Goal: Transaction & Acquisition: Purchase product/service

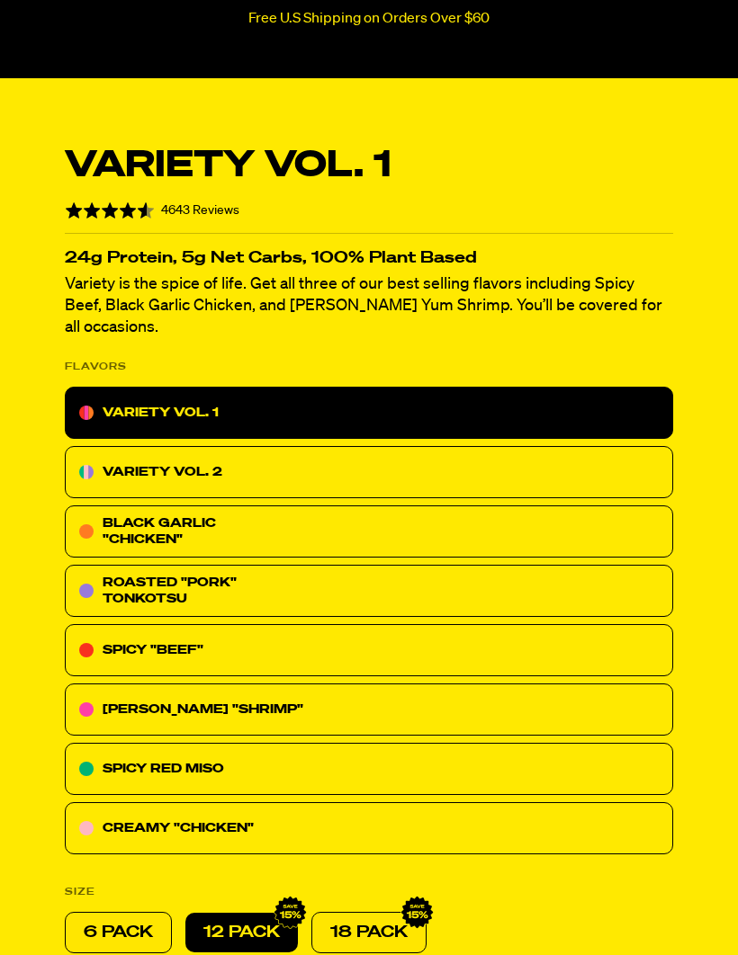
scroll to position [336, 0]
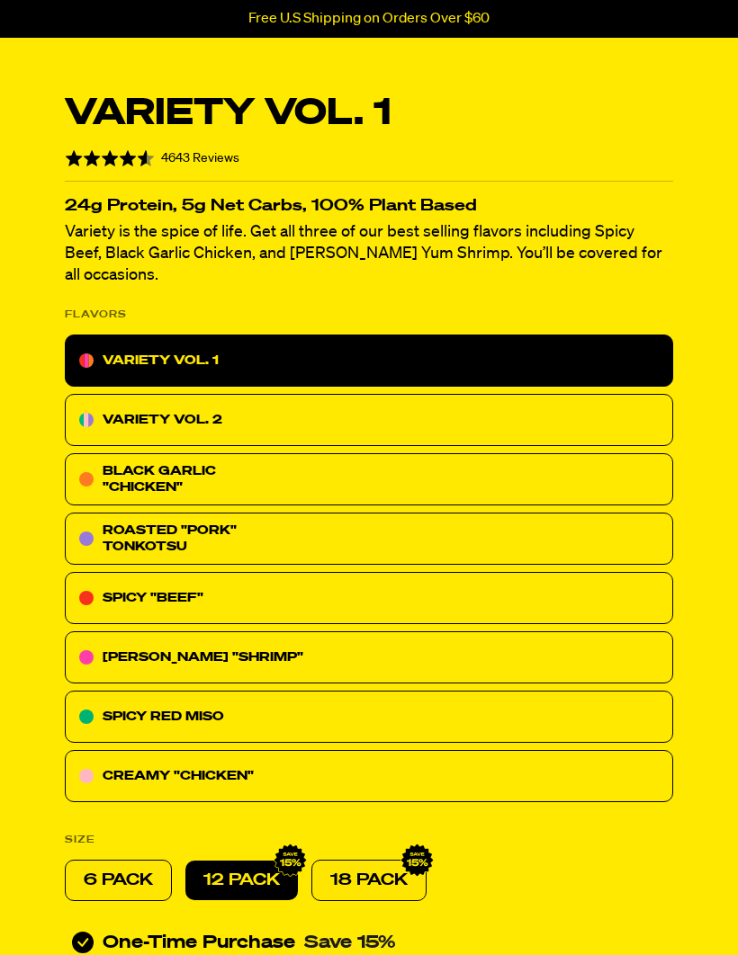
click at [146, 350] on p "VARIETY VOL. 1" at bounding box center [161, 361] width 116 height 22
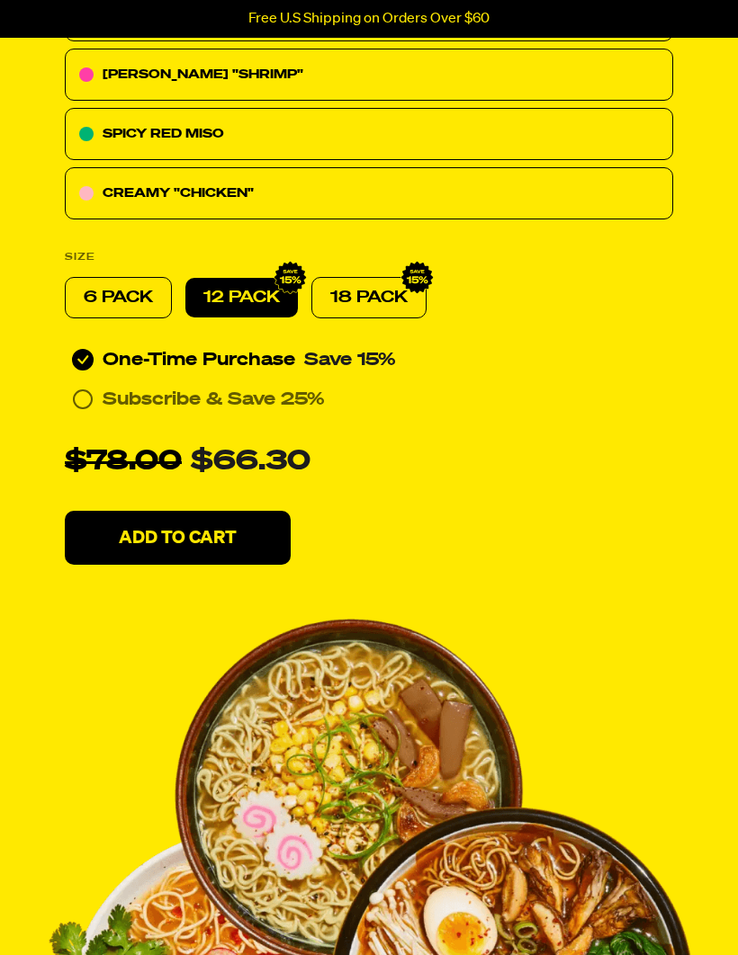
scroll to position [917, 0]
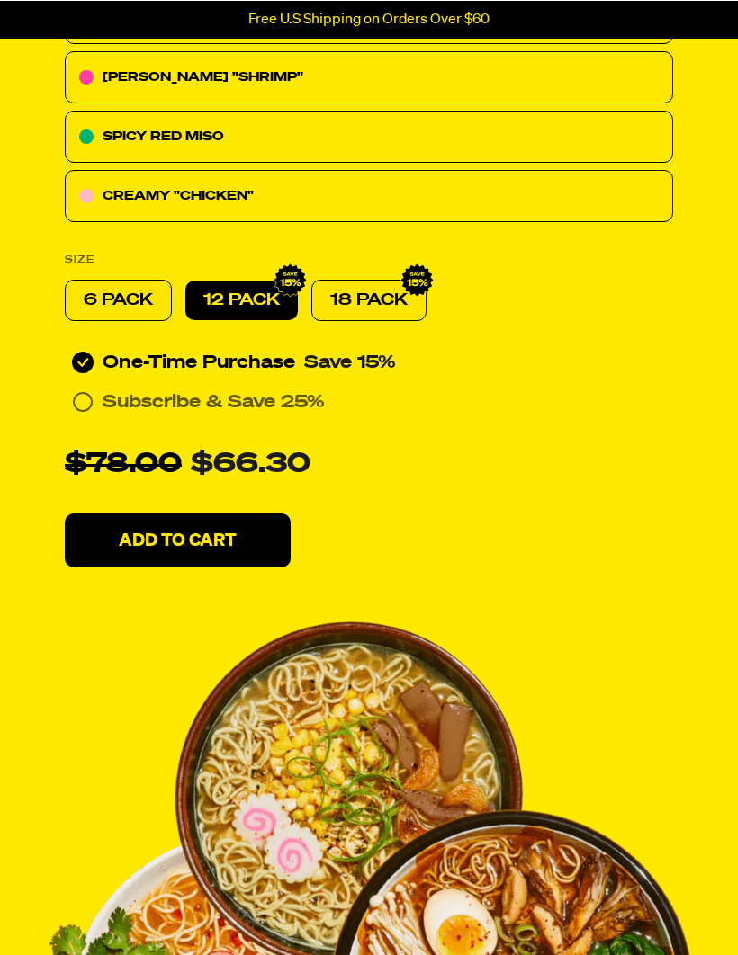
click at [153, 531] on p "Add To Cart" at bounding box center [178, 540] width 118 height 18
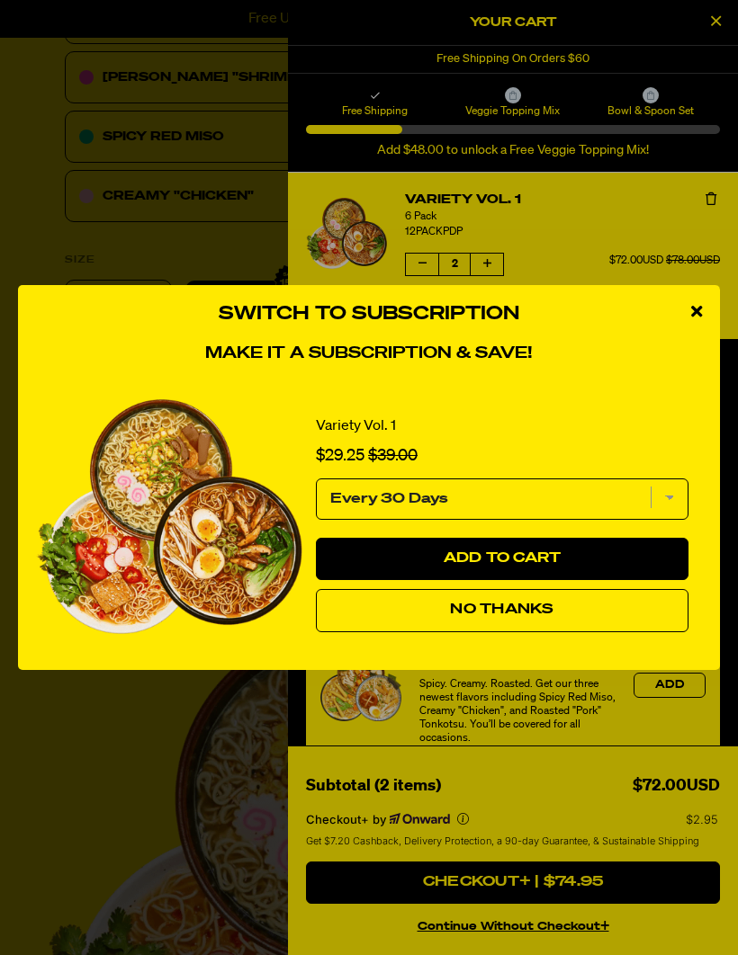
click at [384, 632] on button "No Thanks" at bounding box center [502, 610] width 372 height 43
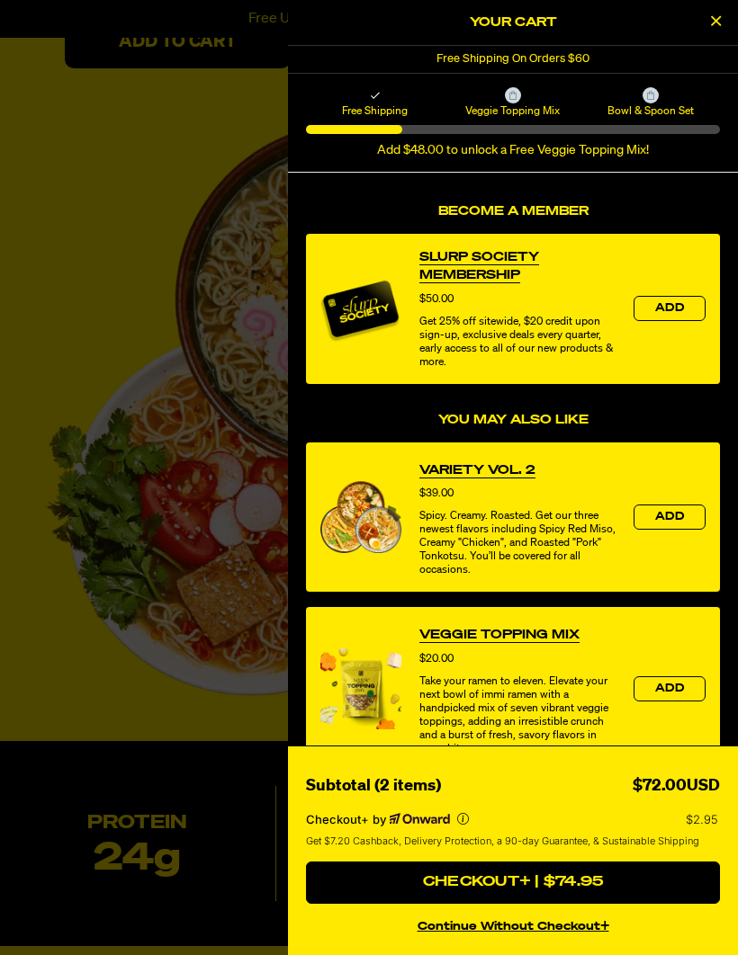
scroll to position [164, 0]
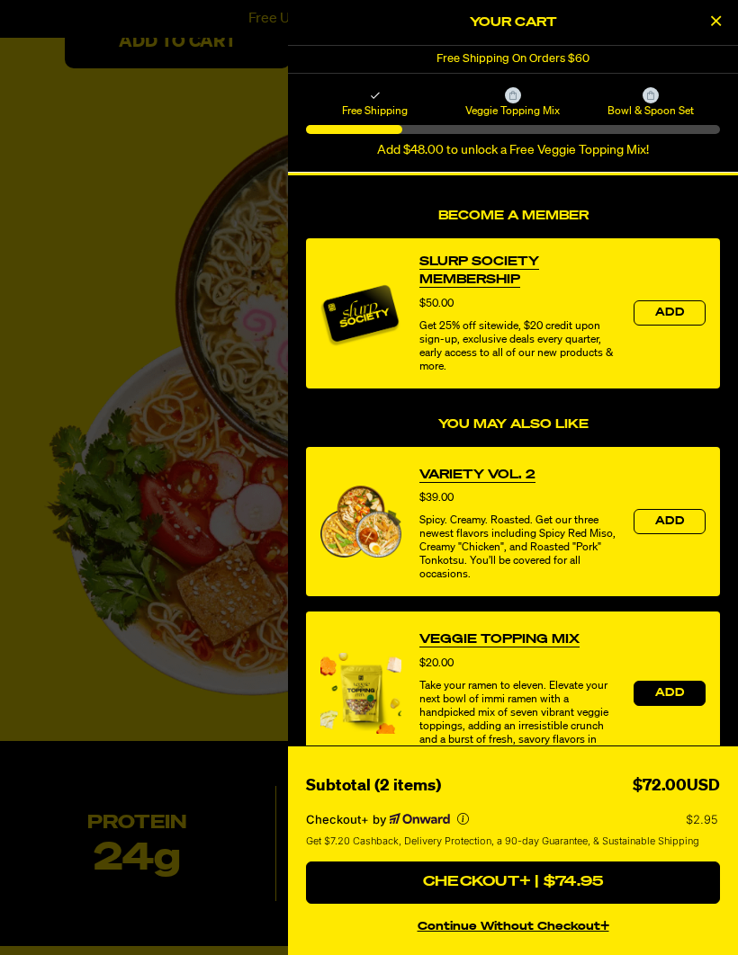
click at [664, 698] on span "Add" at bounding box center [669, 693] width 29 height 11
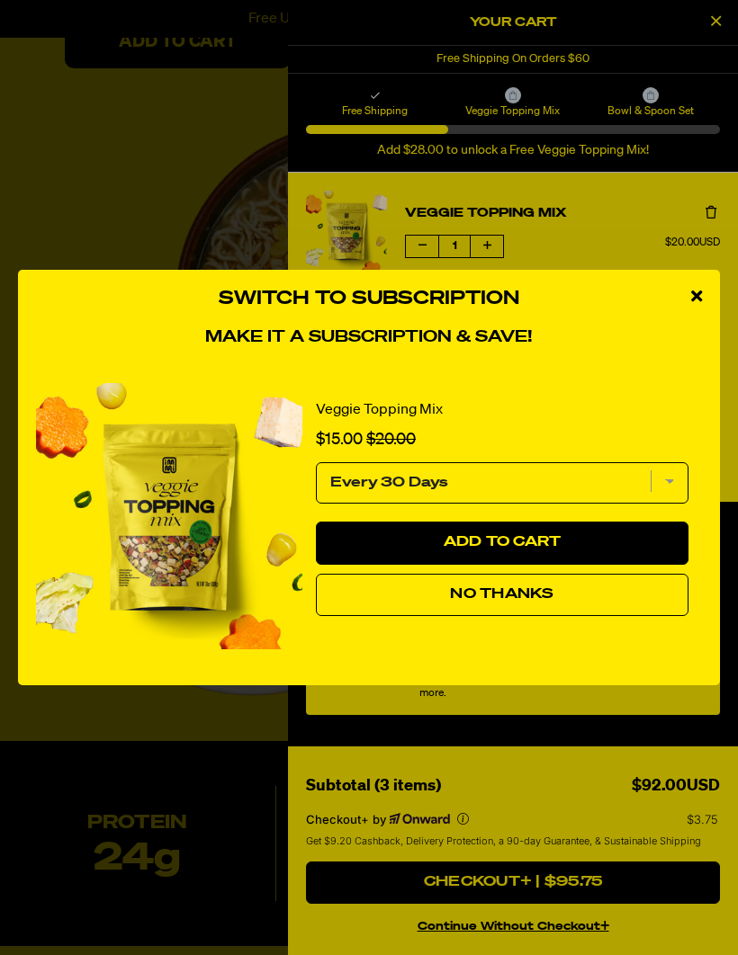
click at [367, 614] on button "No Thanks" at bounding box center [502, 595] width 372 height 43
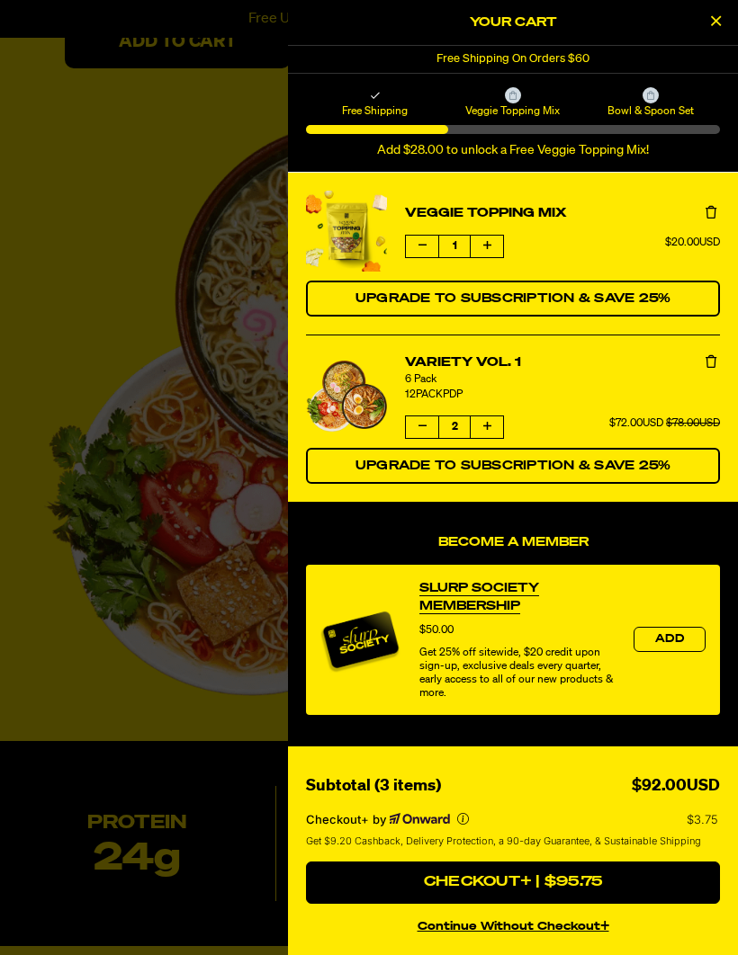
click at [656, 640] on span "Add" at bounding box center [669, 639] width 29 height 11
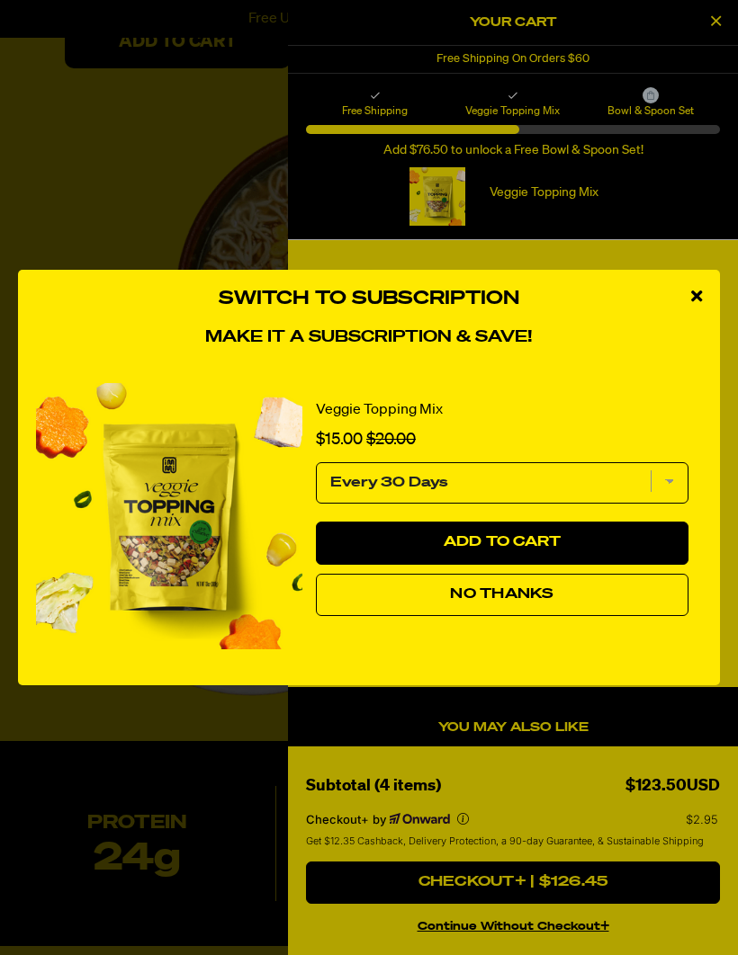
click at [375, 559] on button "Add to Cart" at bounding box center [502, 543] width 372 height 43
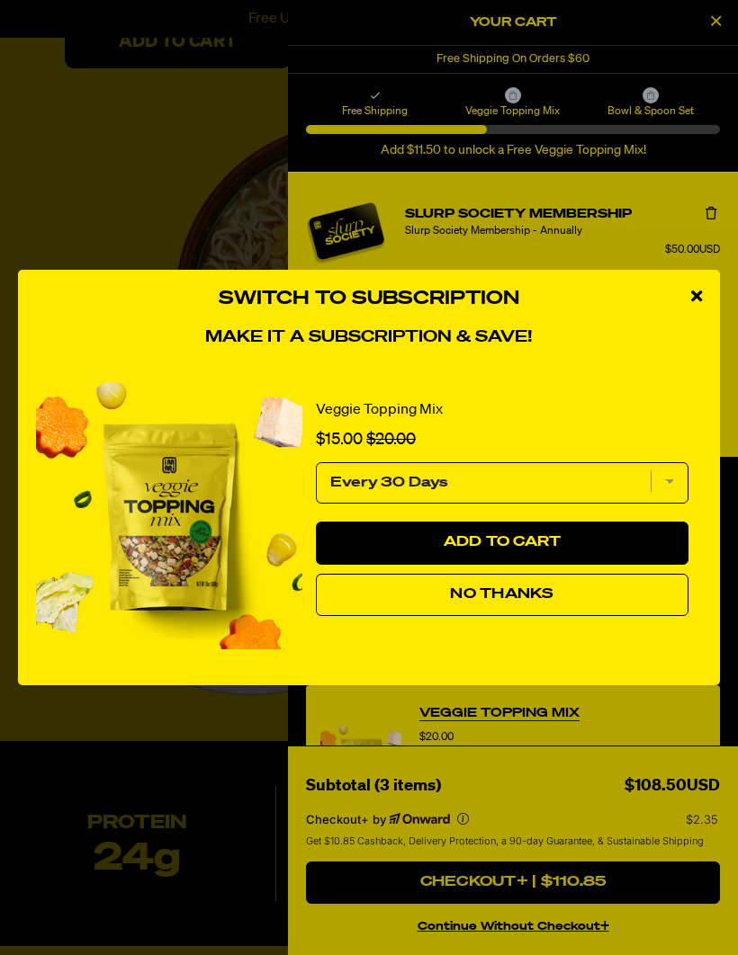
click at [362, 617] on button "No Thanks" at bounding box center [502, 595] width 372 height 43
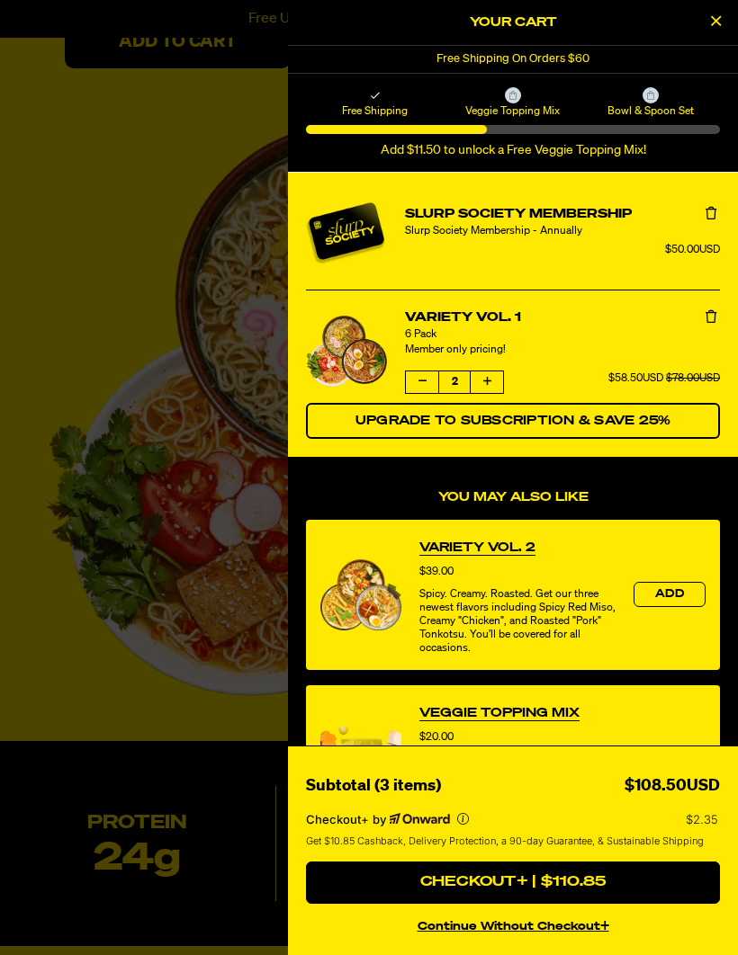
click at [416, 376] on button "Decrease quantity of Variety Vol. 1" at bounding box center [422, 382] width 32 height 22
select select "Every 30 Days"
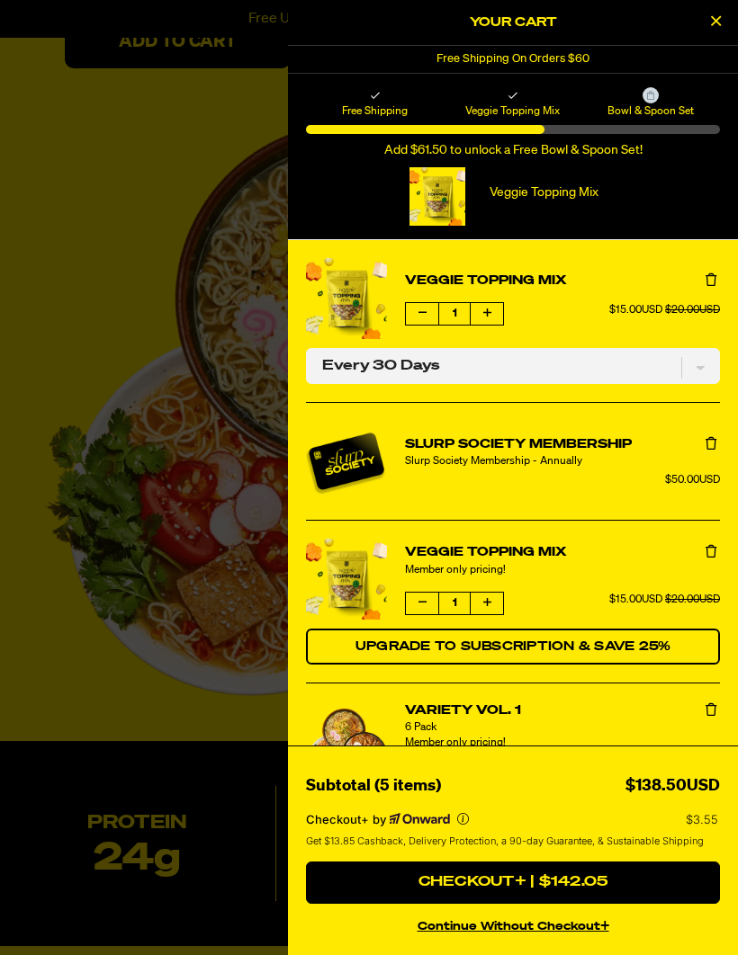
click at [429, 608] on button "Decrease quantity of Veggie Topping Mix" at bounding box center [422, 604] width 32 height 22
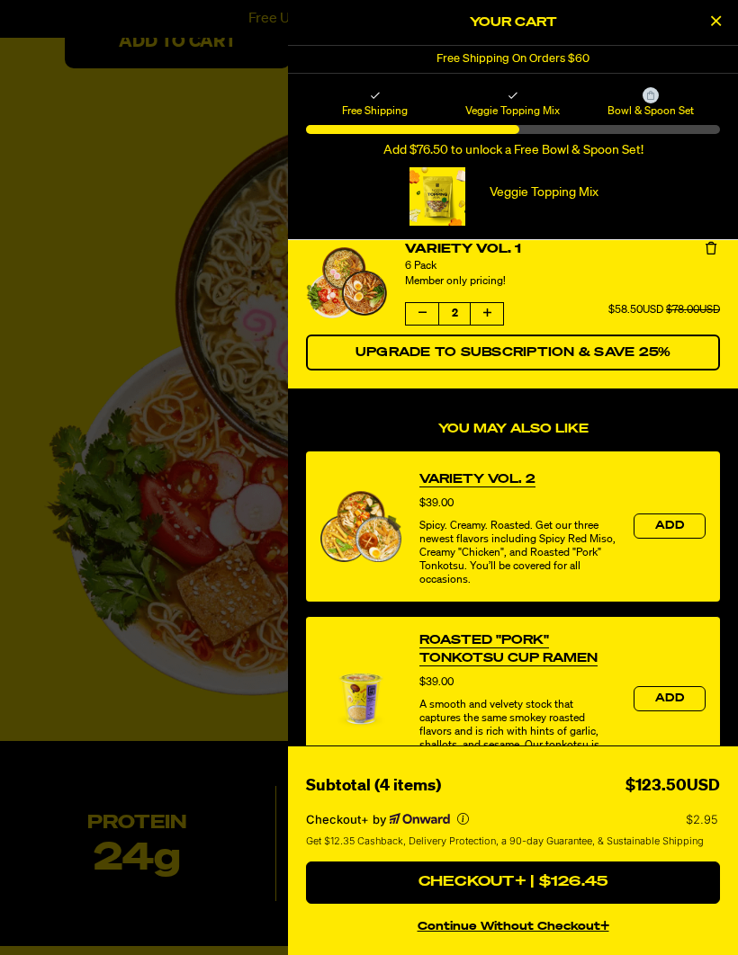
scroll to position [300, 0]
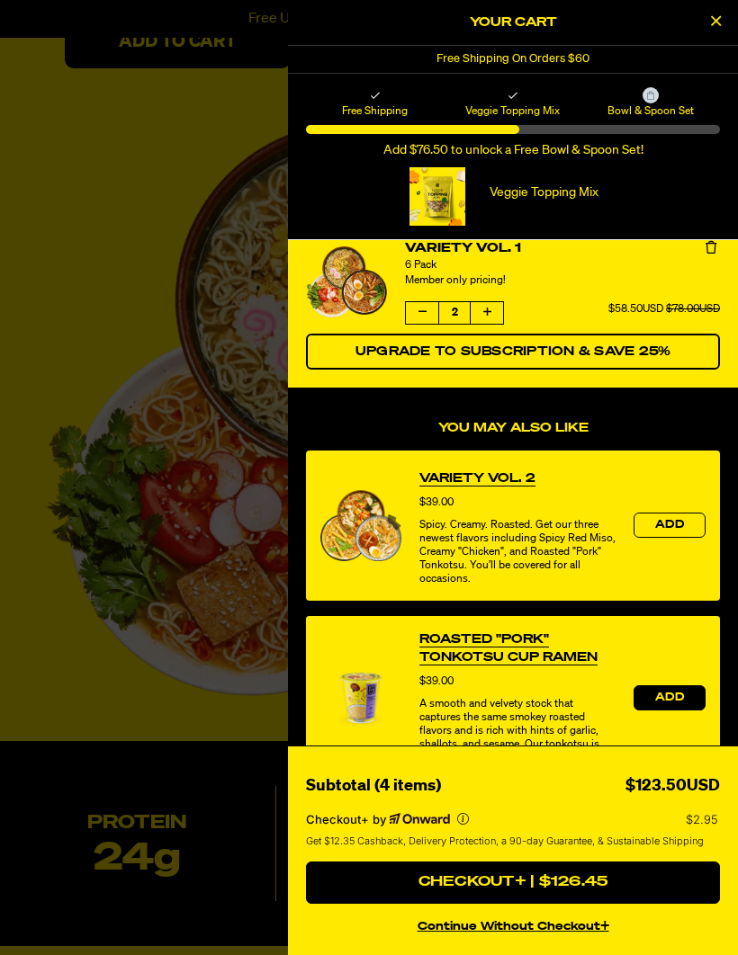
click at [672, 703] on span "Add" at bounding box center [669, 698] width 29 height 11
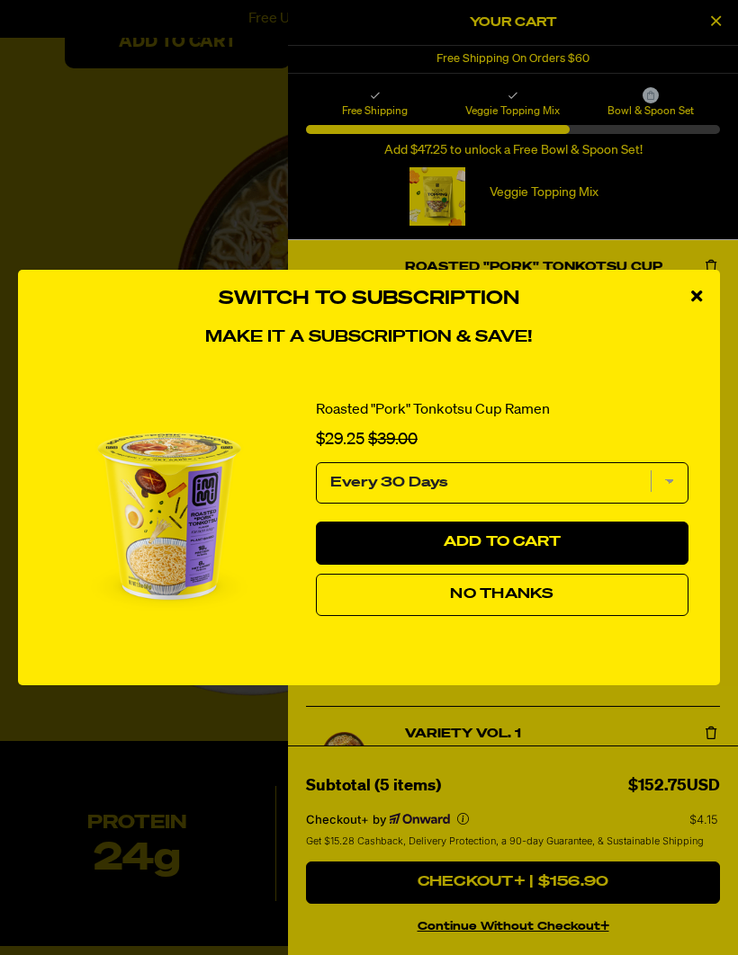
click at [422, 614] on button "No Thanks" at bounding box center [502, 595] width 372 height 43
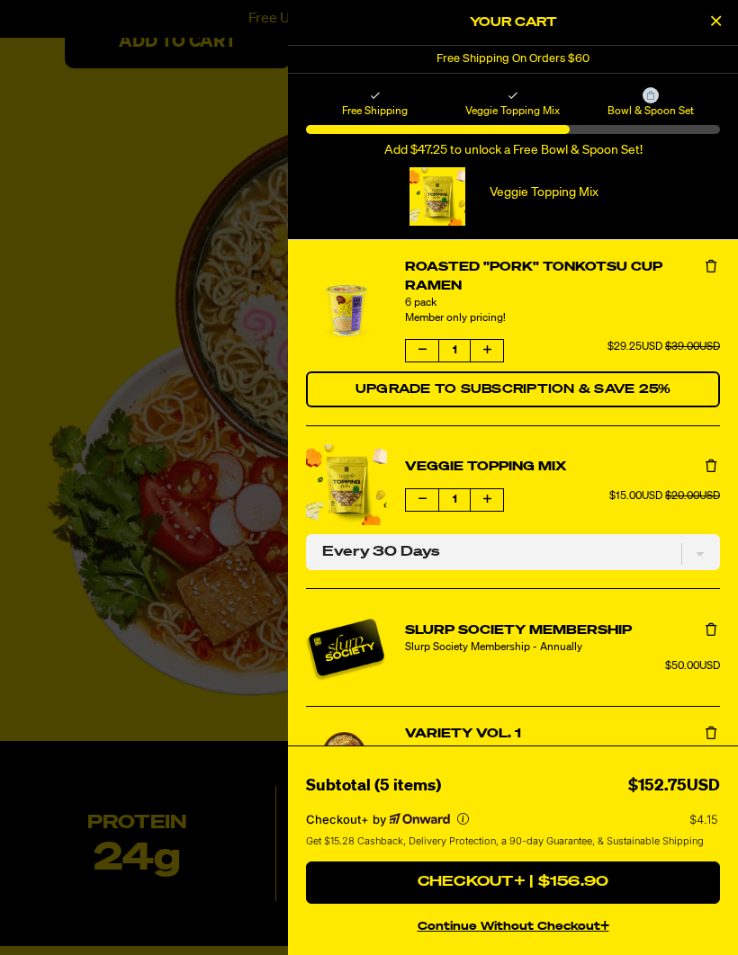
click at [490, 794] on icon "Increase quantity of Variety Vol. 1" at bounding box center [487, 797] width 8 height 11
click at [711, 453] on li "Veggie Topping Mix Quantity of Veggie Topping Mix 1 $15.00USD $20.00USD One-tim…" at bounding box center [513, 506] width 414 height 163
click at [711, 466] on icon "Remove Veggie Topping Mix" at bounding box center [710, 466] width 11 height 13
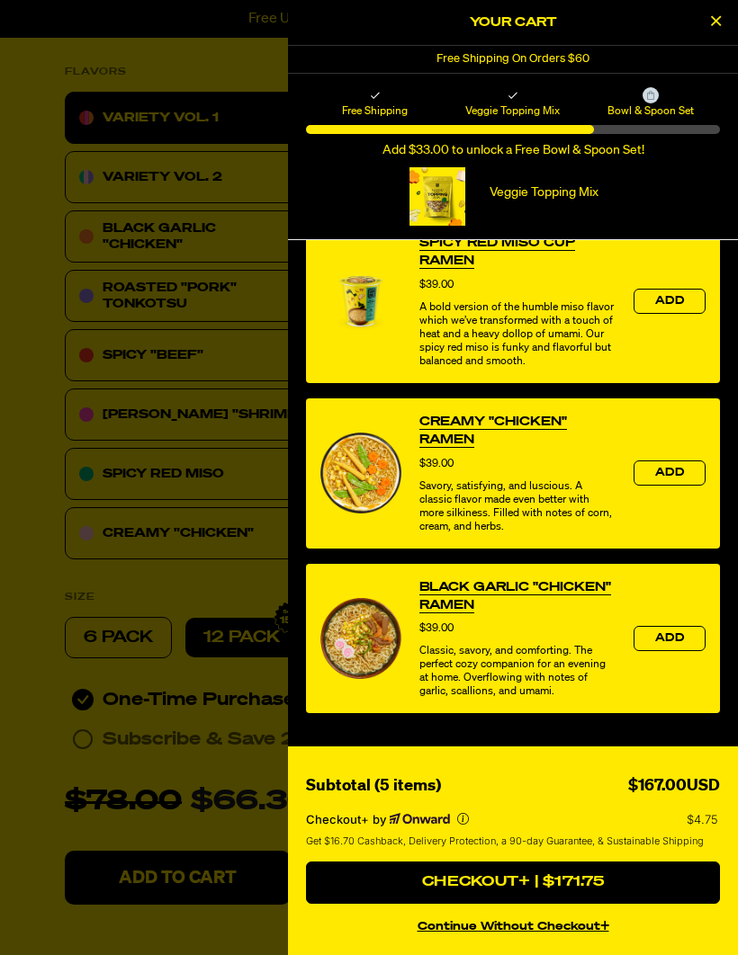
scroll to position [727, 0]
click at [430, 201] on div at bounding box center [437, 196] width 56 height 58
click at [505, 194] on p "Veggie Topping Mix" at bounding box center [543, 192] width 145 height 15
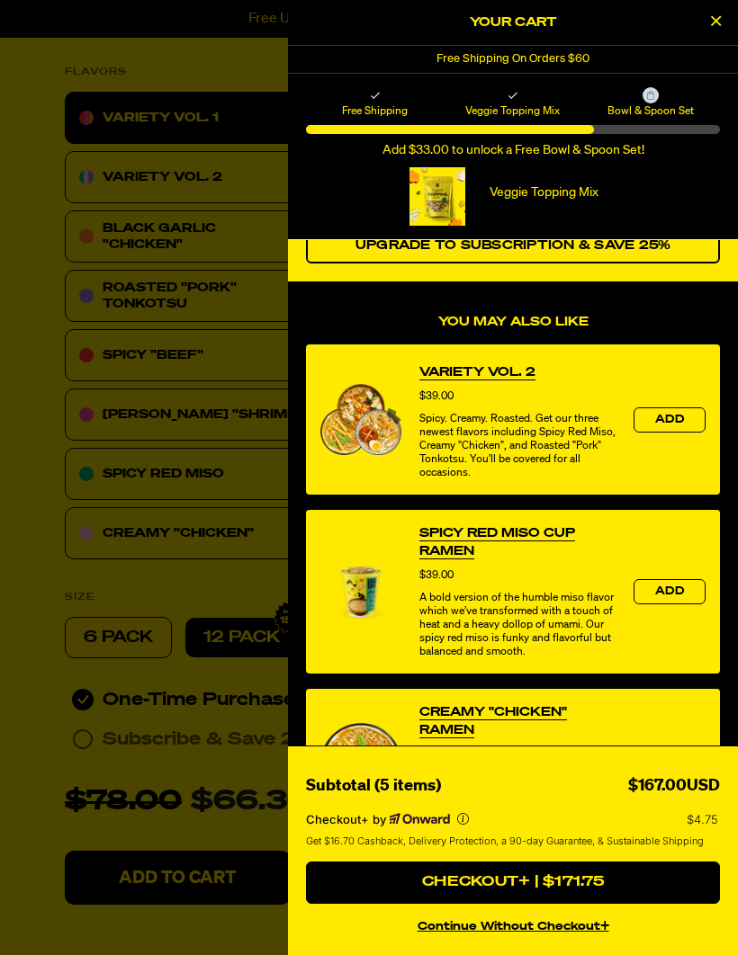
scroll to position [425, 0]
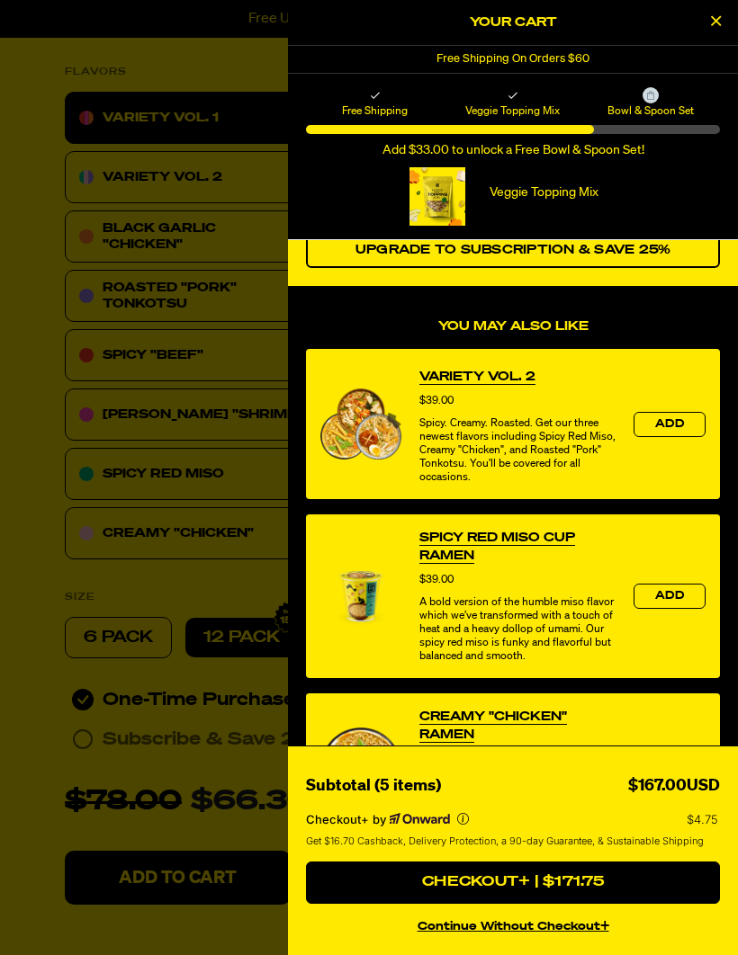
click at [418, 192] on div at bounding box center [437, 196] width 56 height 58
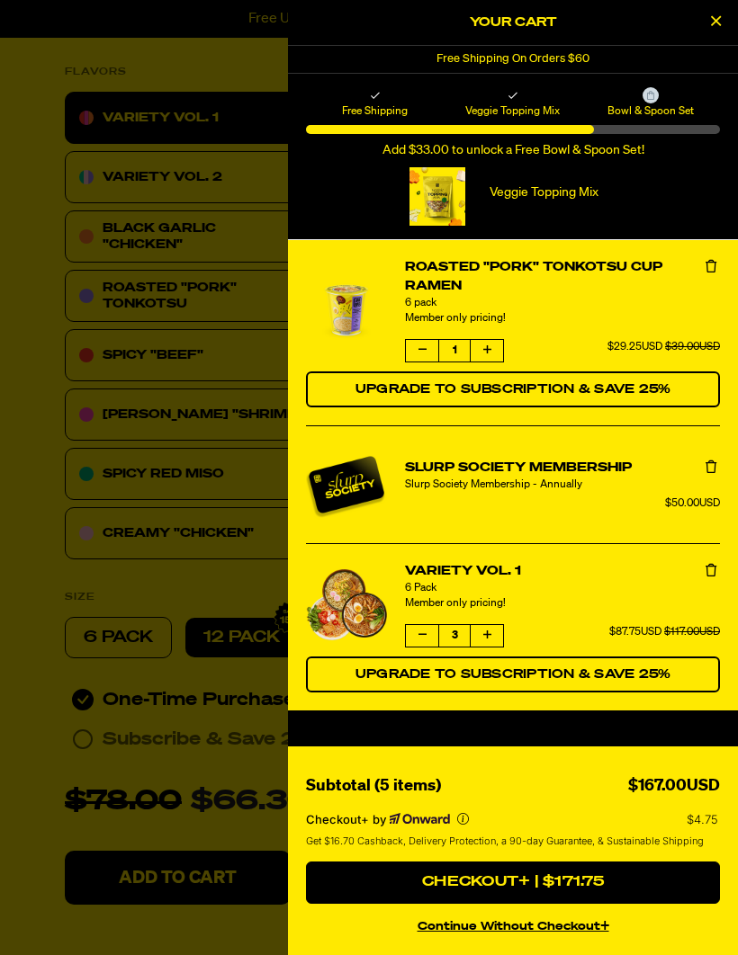
scroll to position [0, 0]
click at [432, 180] on div at bounding box center [437, 196] width 56 height 58
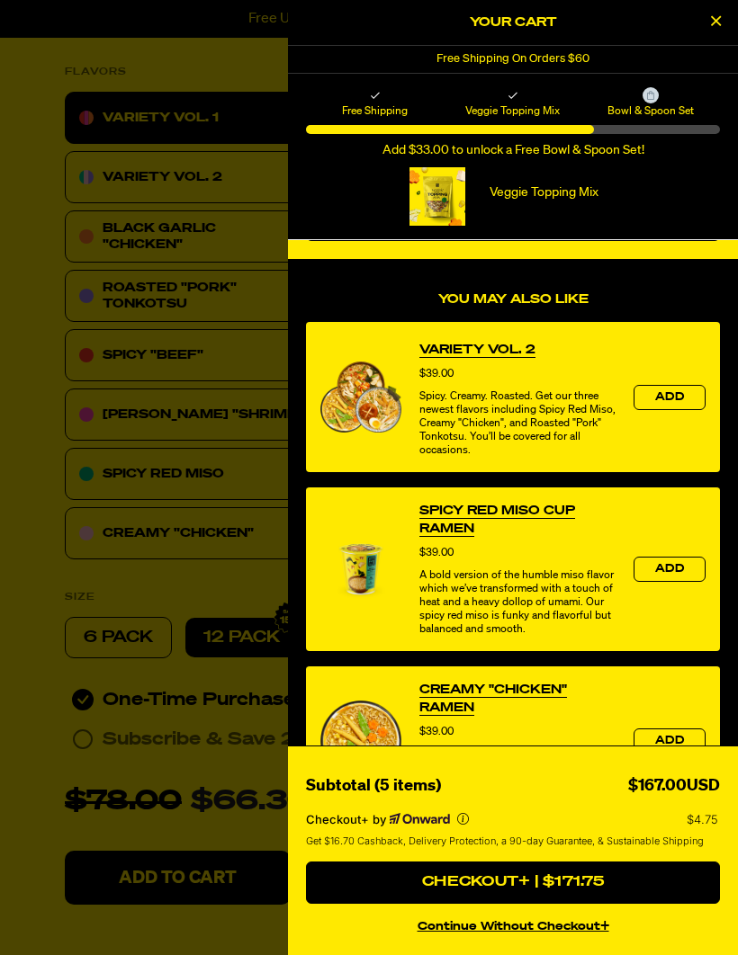
scroll to position [451, 0]
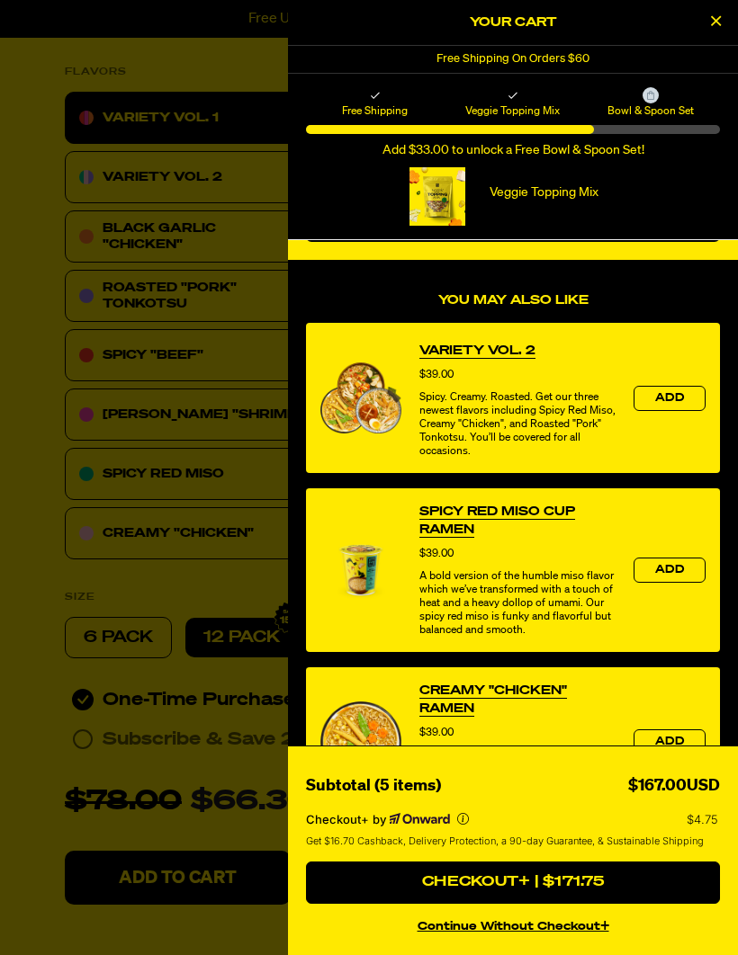
click at [418, 192] on div at bounding box center [437, 196] width 56 height 58
click at [362, 254] on li "Variety Vol. 1 6 Pack Member only pricing! Quantity of Variety Vol. 1 3 $87.75U…" at bounding box center [513, 176] width 414 height 167
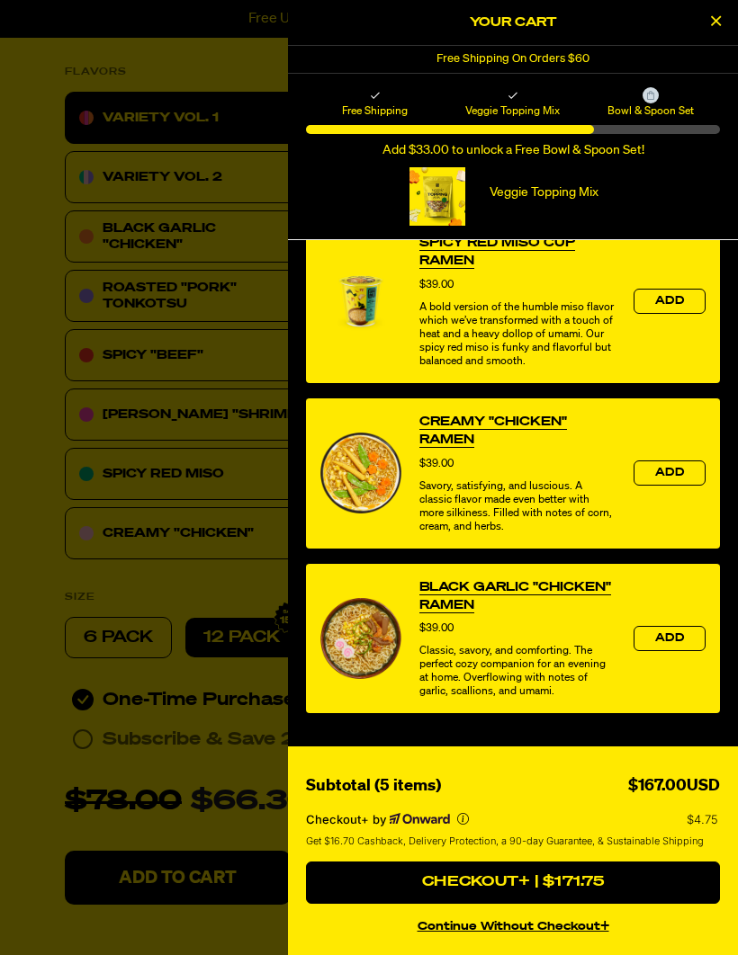
scroll to position [727, 0]
click at [495, 932] on button "continue without Checkout+" at bounding box center [513, 924] width 414 height 26
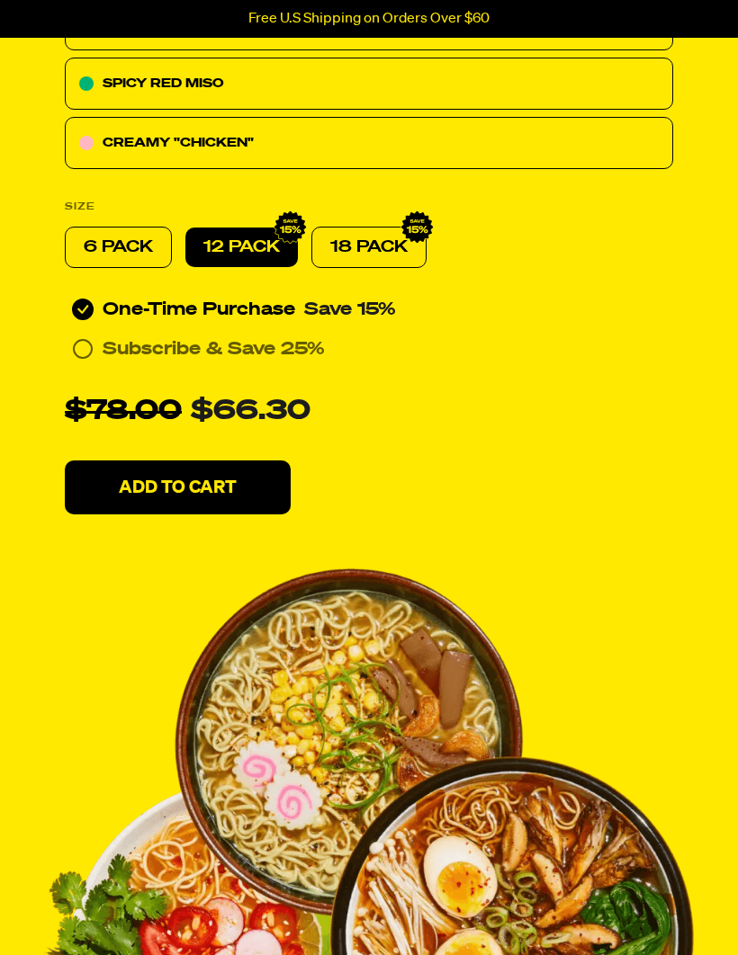
scroll to position [970, 0]
click at [85, 338] on icon at bounding box center [83, 349] width 22 height 22
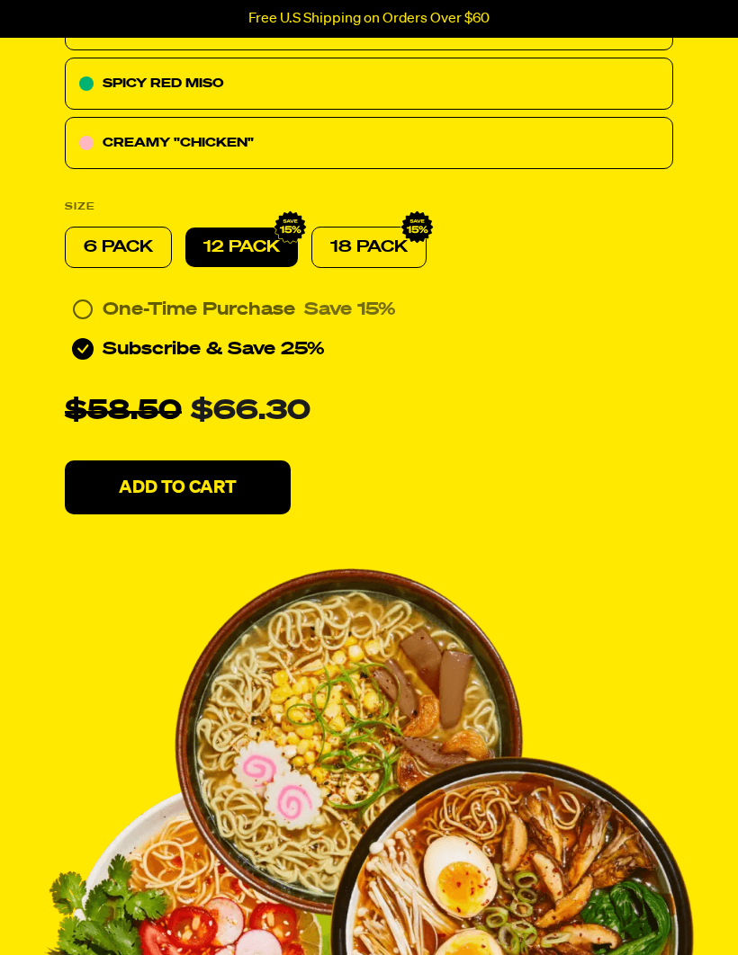
click at [130, 479] on p "Add To Cart" at bounding box center [178, 488] width 118 height 18
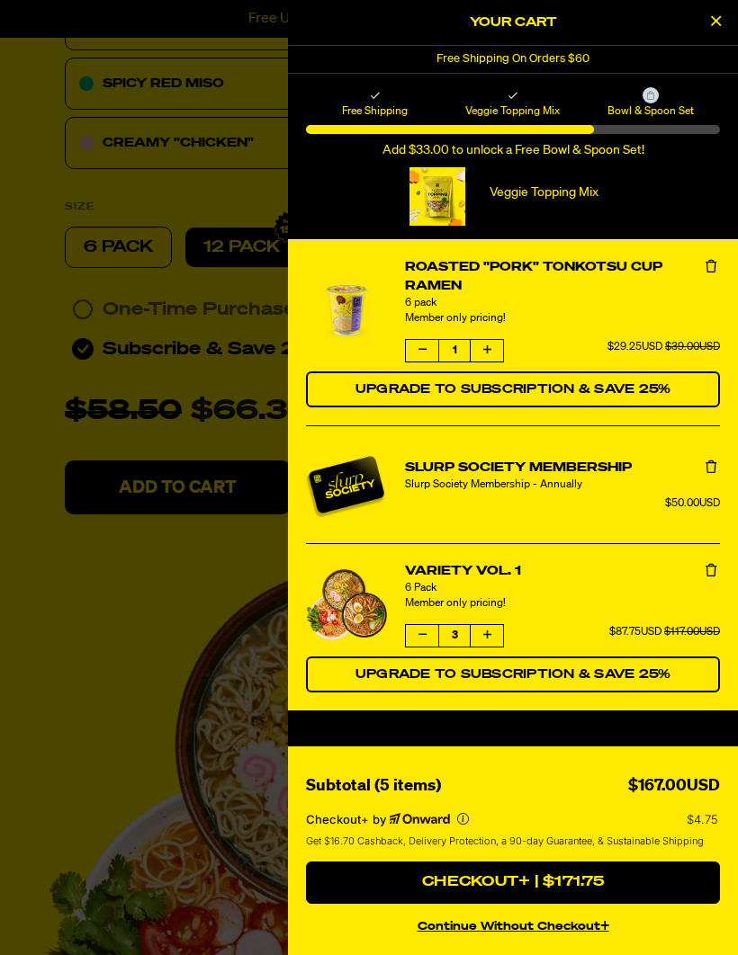
select select "Every 30 Days"
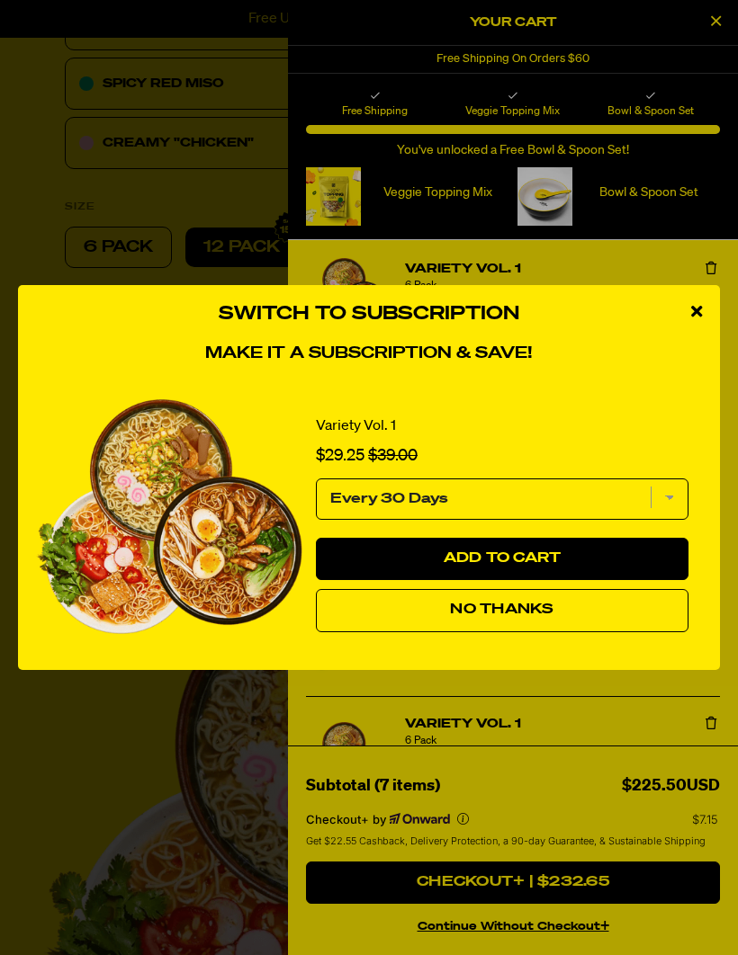
select select "subscription frequency"
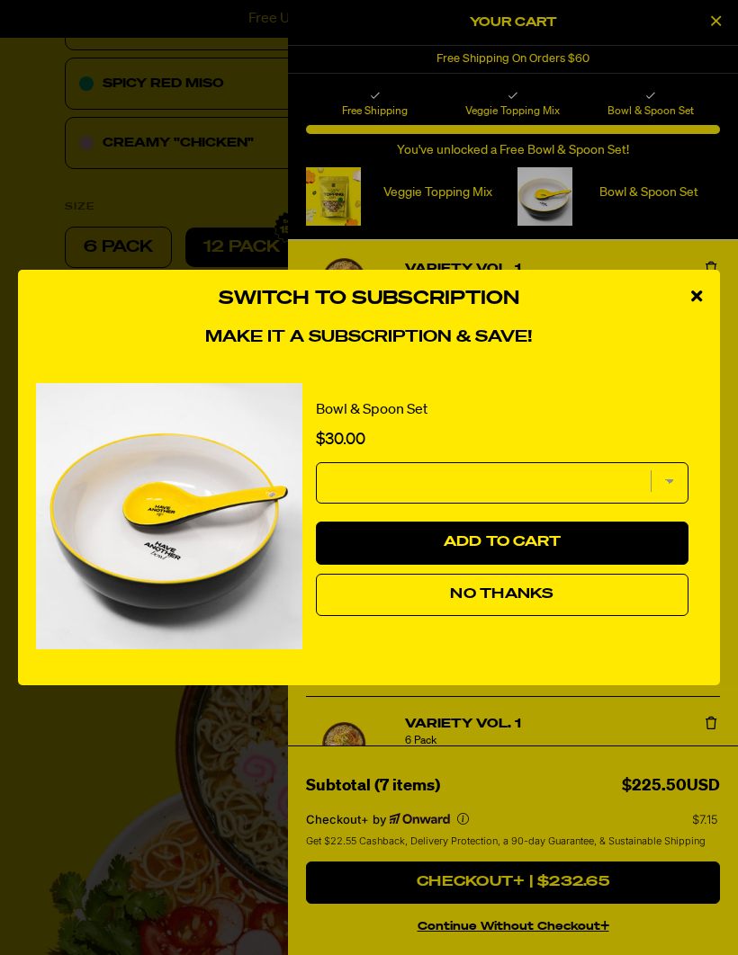
click at [510, 504] on select "subscription frequency" at bounding box center [502, 482] width 372 height 41
click at [363, 504] on select "subscription frequency" at bounding box center [502, 482] width 372 height 41
click at [408, 565] on button "Add to Cart" at bounding box center [502, 543] width 372 height 43
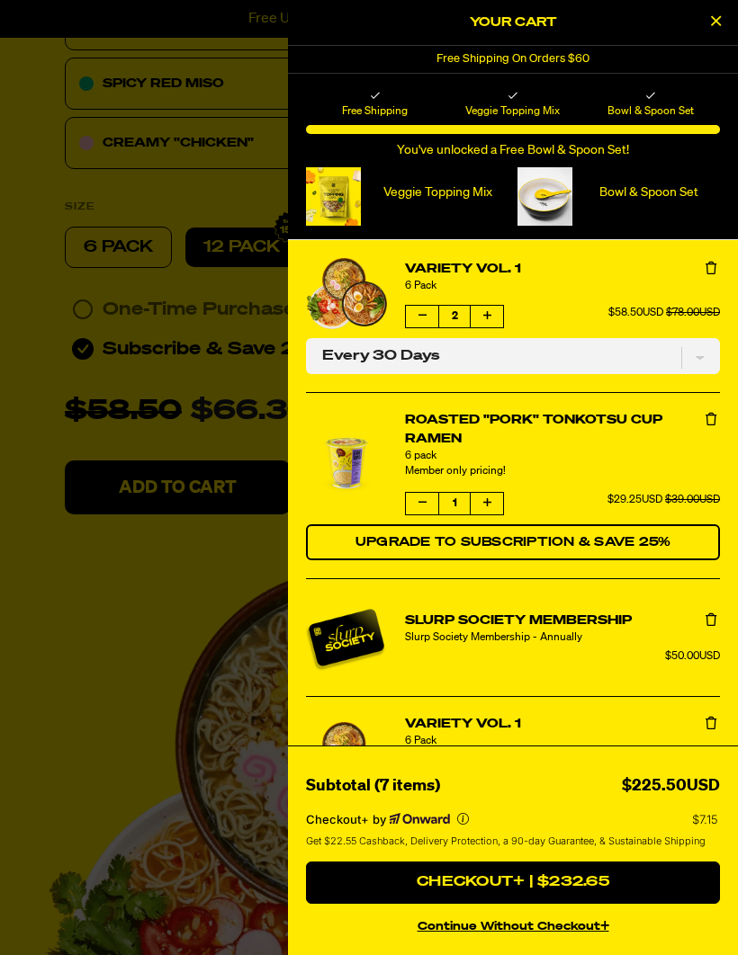
select select "subscription frequency"
click at [713, 726] on icon "Remove Variety Vol. 1" at bounding box center [710, 723] width 11 height 13
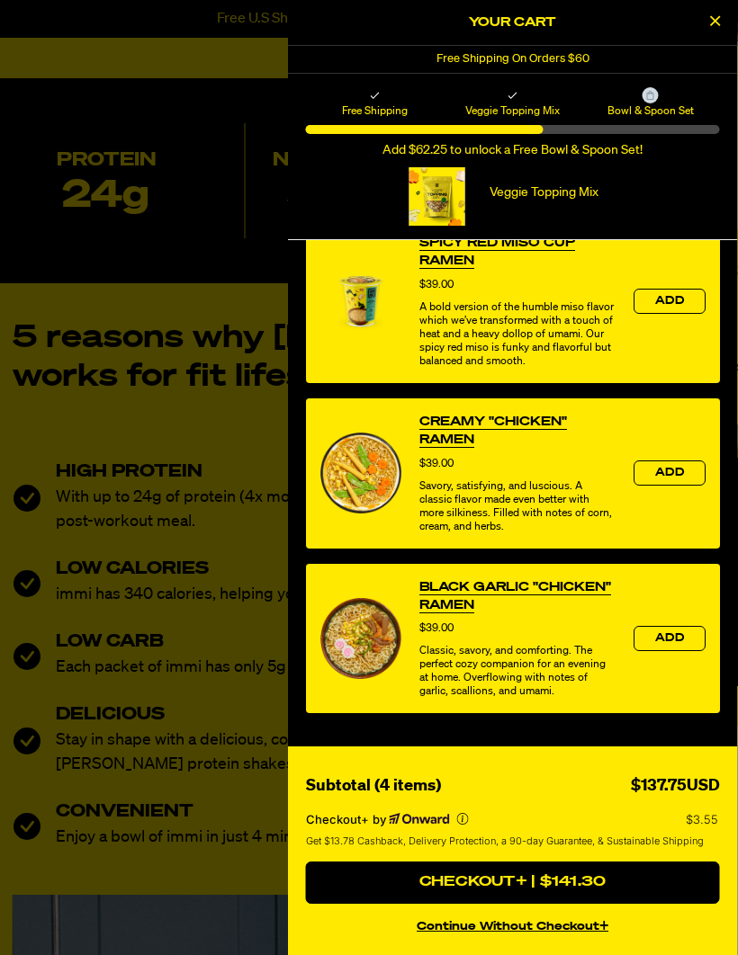
scroll to position [712, 0]
click at [426, 181] on div at bounding box center [437, 196] width 56 height 58
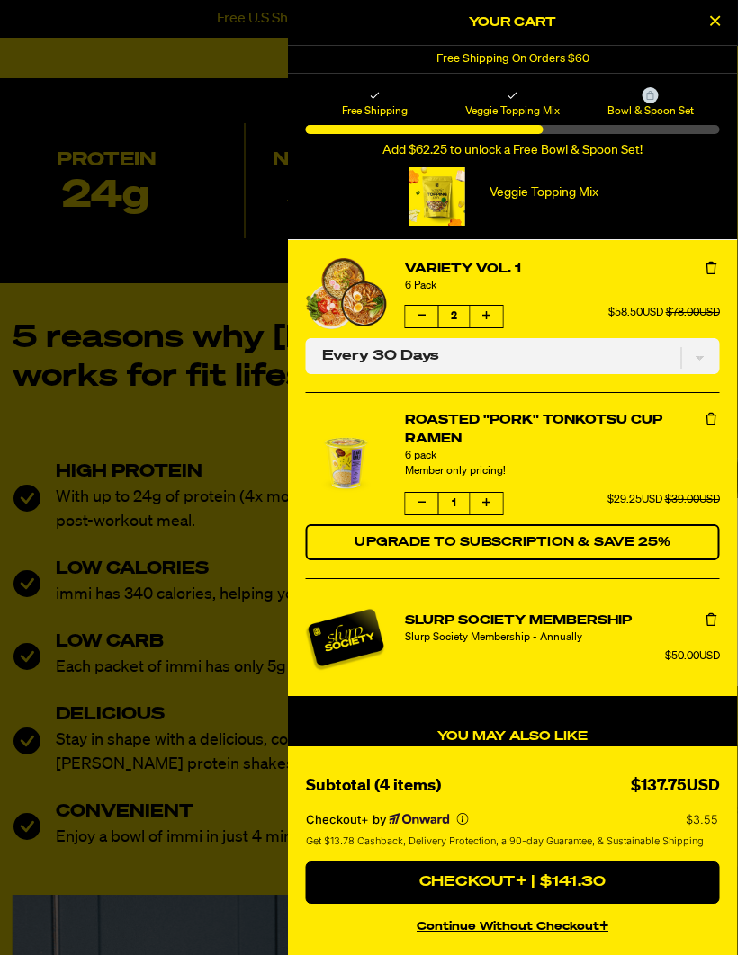
scroll to position [2079, 31]
click at [460, 879] on button "Checkout+ | $141.30" at bounding box center [513, 883] width 414 height 43
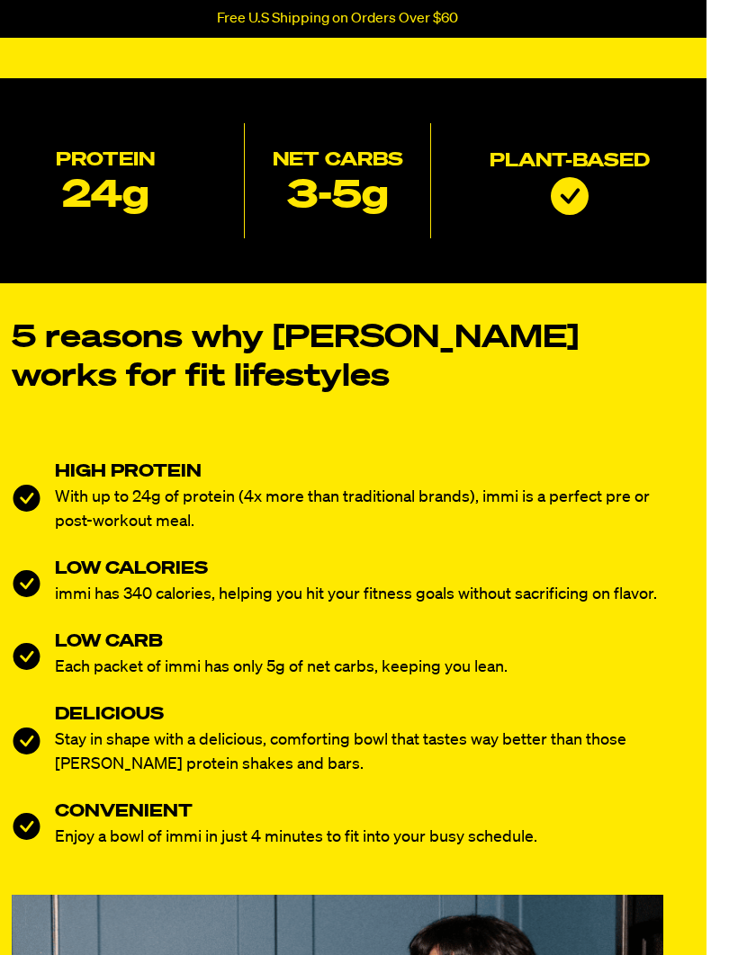
select select "Every 30 Days"
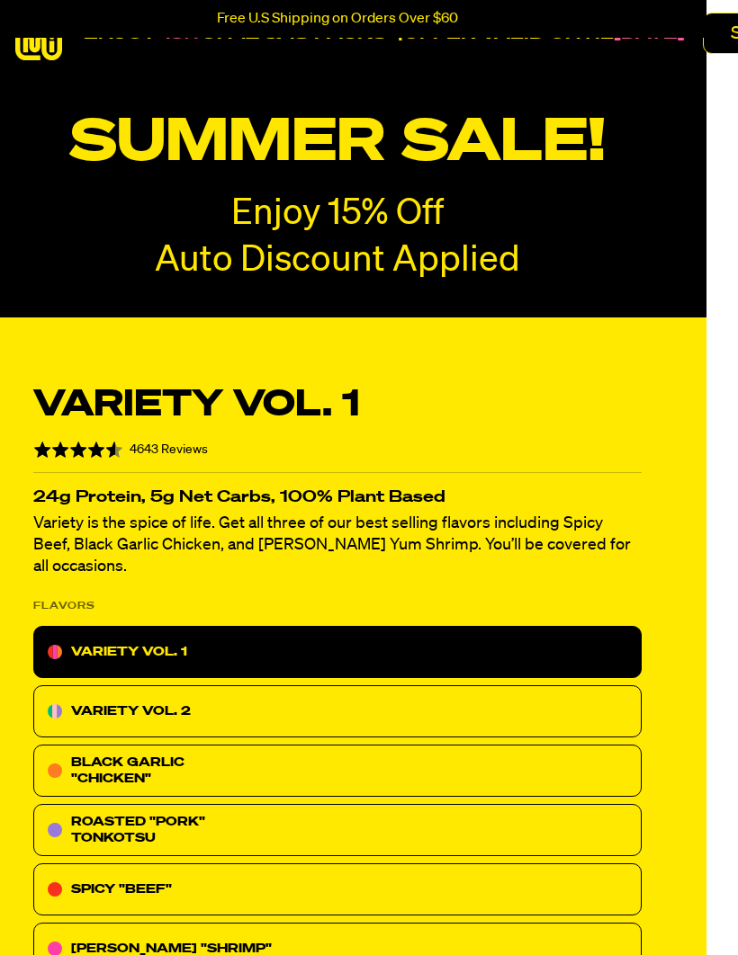
scroll to position [0, 31]
